Goal: Contribute content

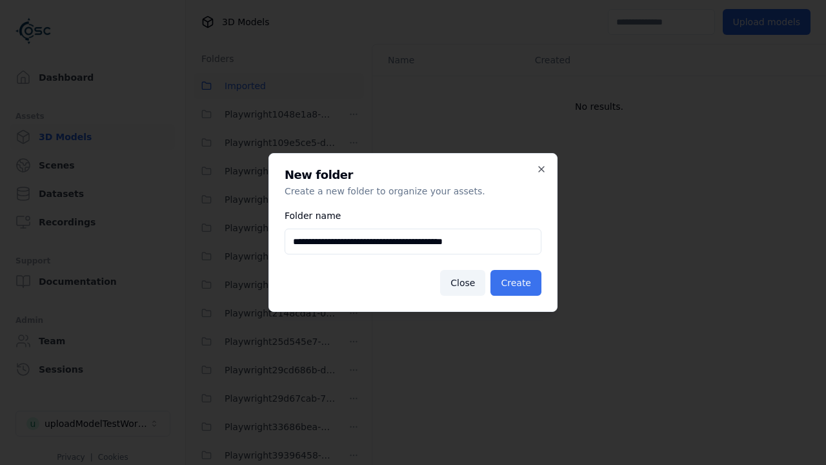
type input "**********"
click at [518, 283] on button "Create" at bounding box center [515, 283] width 51 height 26
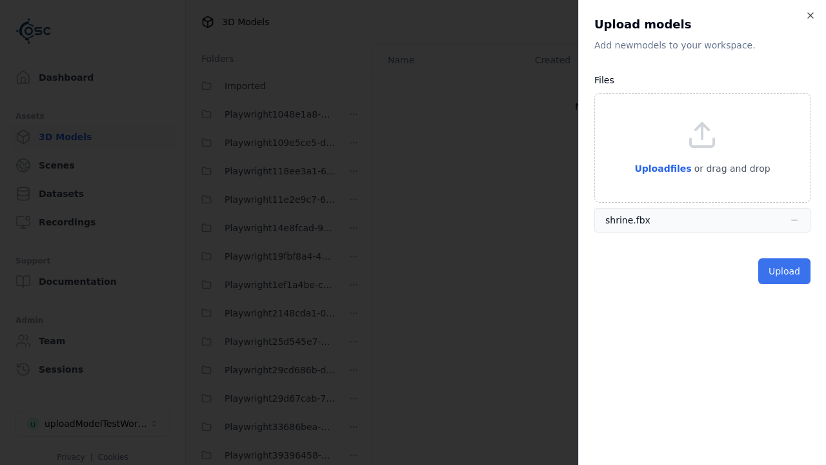
click at [785, 271] on button "Upload" at bounding box center [784, 271] width 52 height 26
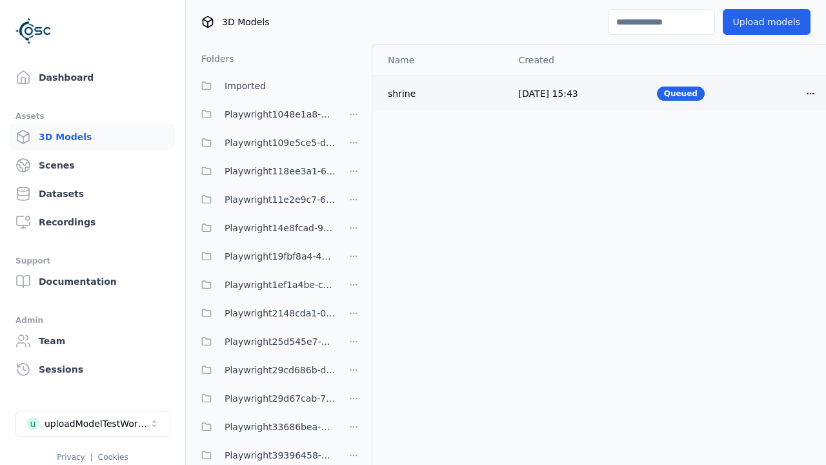
click at [810, 93] on html "Support Dashboard Assets 3D Models Scenes Datasets Recordings Support Documenta…" at bounding box center [413, 232] width 826 height 465
click at [782, 143] on div "Delete" at bounding box center [782, 143] width 76 height 21
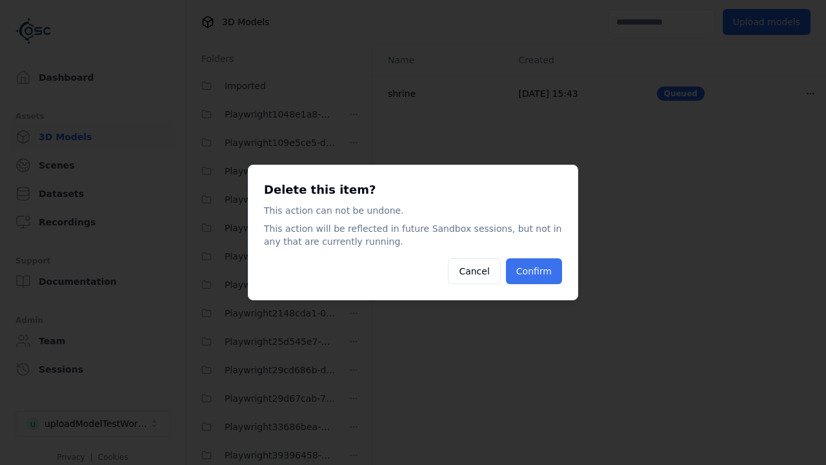
click at [535, 271] on button "Confirm" at bounding box center [534, 271] width 56 height 26
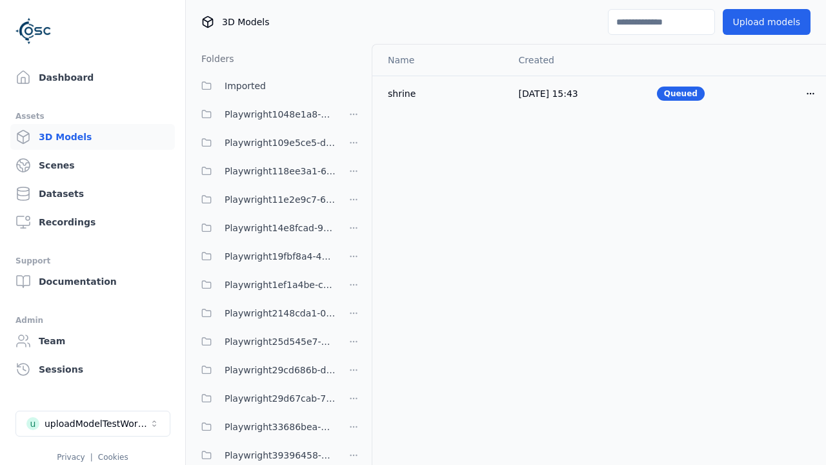
click at [354, 232] on html "Support Dashboard Assets 3D Models Scenes Datasets Recordings Support Documenta…" at bounding box center [413, 232] width 826 height 465
